Goal: Contribute content: Contribute content

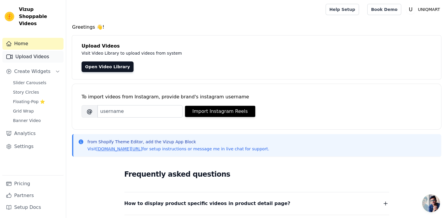
click at [31, 51] on link "Upload Videos" at bounding box center [32, 57] width 61 height 12
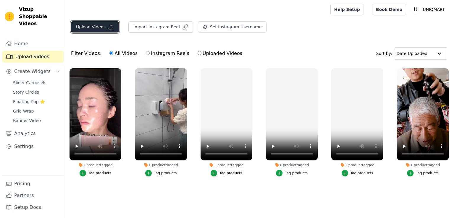
click at [105, 30] on button "Upload Videos" at bounding box center [95, 26] width 48 height 11
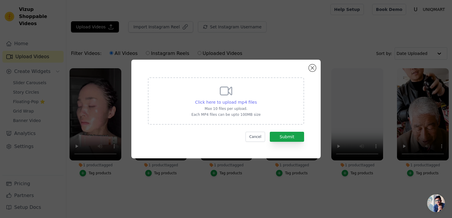
click at [238, 104] on span "Click here to upload mp4 files" at bounding box center [226, 102] width 62 height 5
click at [256, 99] on input "Click here to upload mp4 files Max 10 files per upload. Each MP4 files can be u…" at bounding box center [256, 99] width 0 height 0
type input "C:\fakepath\022c6164f7397e949c3b5af2c27a9ea4.mp4"
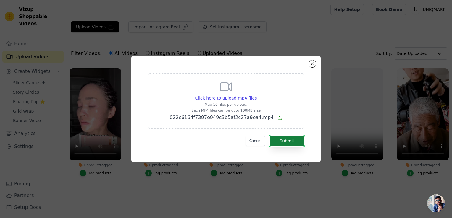
click at [279, 142] on button "Submit" at bounding box center [287, 141] width 34 height 10
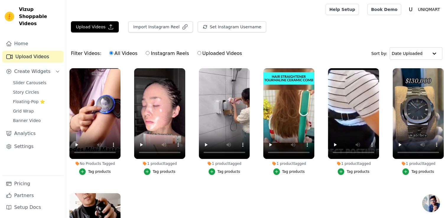
click at [101, 172] on div "Tag products" at bounding box center [99, 171] width 23 height 5
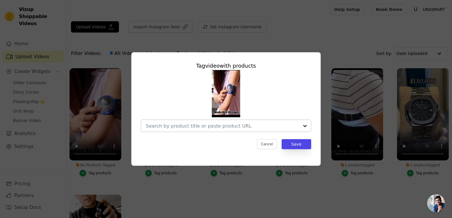
click at [227, 122] on div at bounding box center [222, 126] width 153 height 12
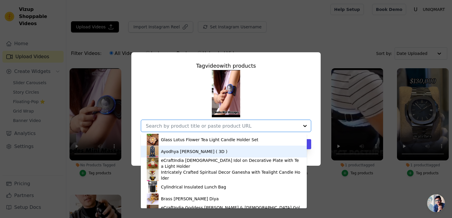
scroll to position [138, 0]
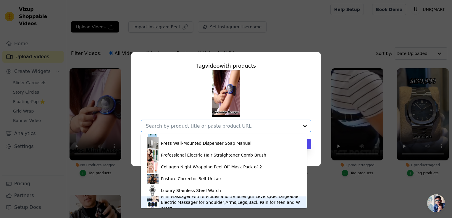
click at [186, 198] on div "Mini Massager with 8 Modes and 19 Strength Levels,Rechargeable Electric Massage…" at bounding box center [231, 203] width 140 height 18
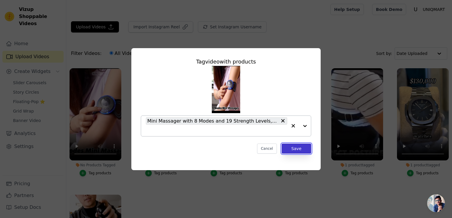
click at [299, 151] on button "Save" at bounding box center [297, 149] width 30 height 10
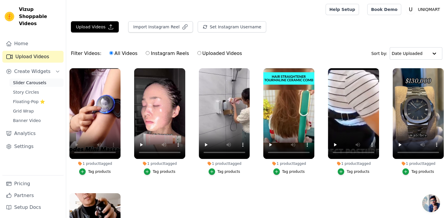
click at [30, 80] on span "Slider Carousels" at bounding box center [29, 83] width 33 height 6
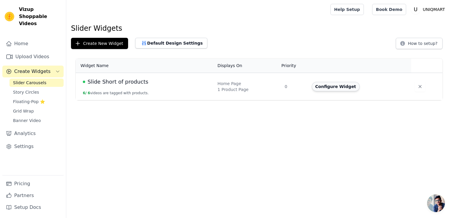
click at [335, 88] on button "Configure Widget" at bounding box center [336, 86] width 48 height 9
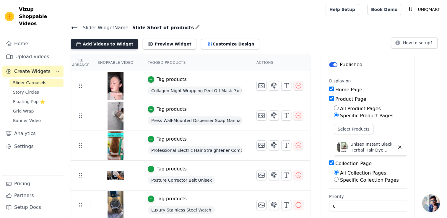
click at [119, 44] on button "Add Videos to Widget" at bounding box center [104, 44] width 67 height 11
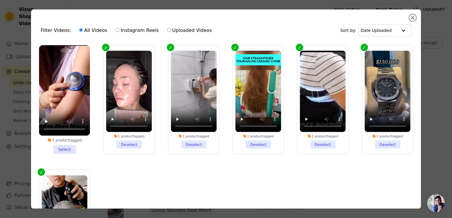
click at [67, 146] on li "1 product tagged Select" at bounding box center [64, 99] width 51 height 109
click at [0, 0] on input "1 product tagged Select" at bounding box center [0, 0] width 0 height 0
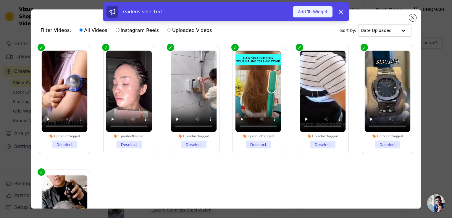
click at [321, 13] on button "Add To Widget" at bounding box center [313, 11] width 40 height 11
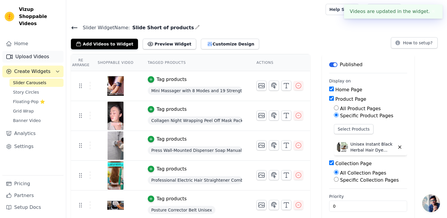
click at [30, 52] on link "Upload Videos" at bounding box center [32, 57] width 61 height 12
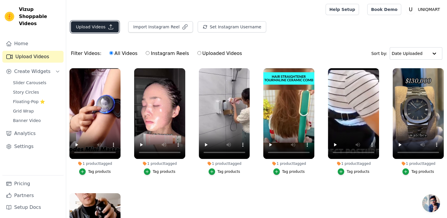
click at [110, 30] on button "Upload Videos" at bounding box center [95, 26] width 48 height 11
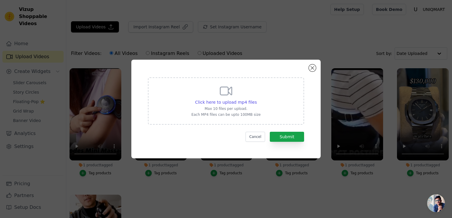
click at [285, 142] on div "Click here to upload mp4 files Max 10 files per upload. Each MP4 files can be u…" at bounding box center [226, 108] width 168 height 77
click at [242, 100] on span "Click here to upload mp4 files" at bounding box center [226, 102] width 62 height 5
click at [256, 99] on input "Click here to upload mp4 files Max 10 files per upload. Each MP4 files can be u…" at bounding box center [256, 99] width 0 height 0
type input "C:\fakepath\b649151897a84a622d039e3604845b6e.mp4"
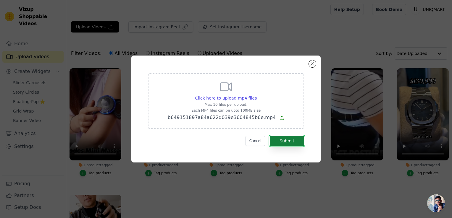
click at [278, 144] on button "Submit" at bounding box center [287, 141] width 34 height 10
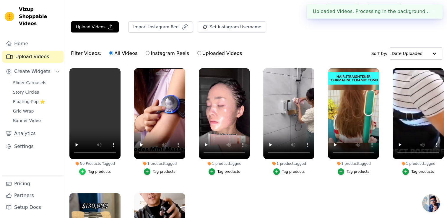
click at [85, 170] on div "button" at bounding box center [82, 172] width 7 height 7
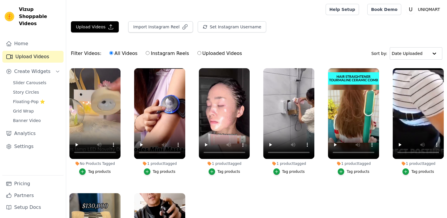
click at [89, 170] on div "Tag products" at bounding box center [99, 171] width 23 height 5
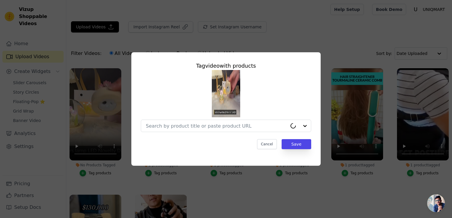
click at [90, 169] on div "Tag video with products Cancel Save" at bounding box center [225, 109] width 433 height 132
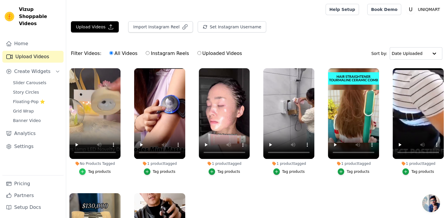
click at [86, 172] on div "button" at bounding box center [82, 172] width 7 height 7
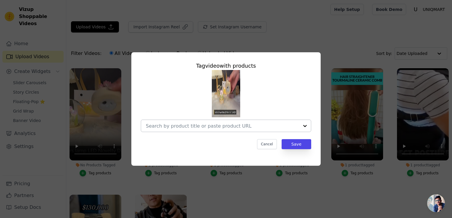
click at [169, 130] on div at bounding box center [222, 126] width 153 height 12
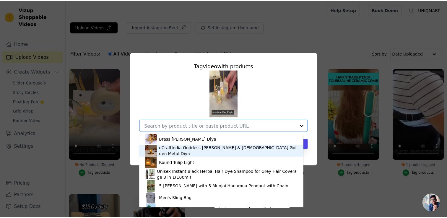
scroll to position [62, 0]
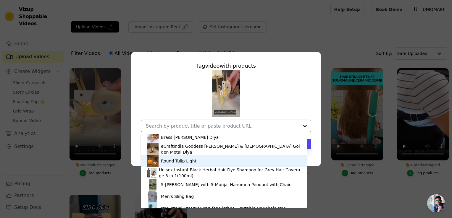
click at [175, 164] on div "Round Tulip Light" at bounding box center [178, 161] width 35 height 6
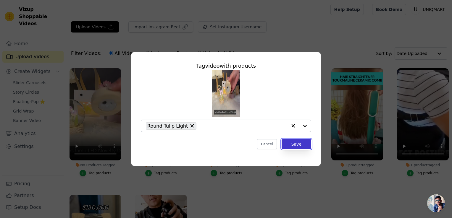
click at [299, 146] on button "Save" at bounding box center [297, 144] width 30 height 10
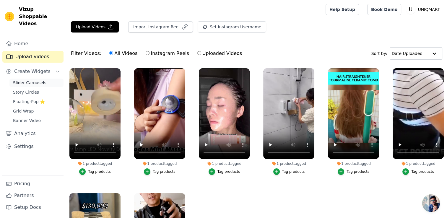
click at [38, 79] on link "Slider Carousels" at bounding box center [36, 83] width 54 height 8
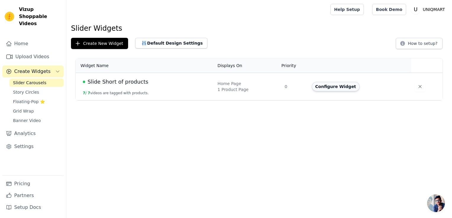
click at [329, 86] on button "Configure Widget" at bounding box center [336, 86] width 48 height 9
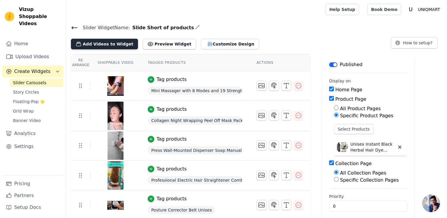
click at [111, 48] on button "Add Videos to Widget" at bounding box center [104, 44] width 67 height 11
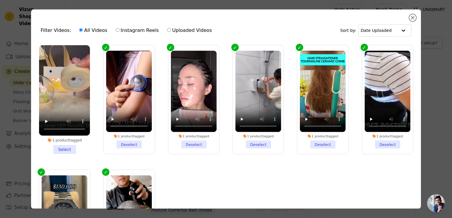
click at [68, 149] on li "1 product tagged Select" at bounding box center [64, 99] width 51 height 109
click at [0, 0] on input "1 product tagged Select" at bounding box center [0, 0] width 0 height 0
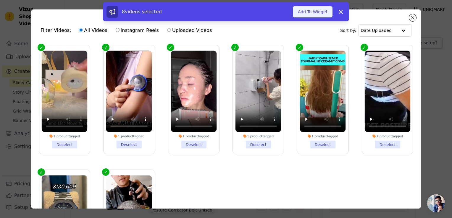
click at [317, 11] on button "Add To Widget" at bounding box center [313, 11] width 40 height 11
